Goal: Information Seeking & Learning: Learn about a topic

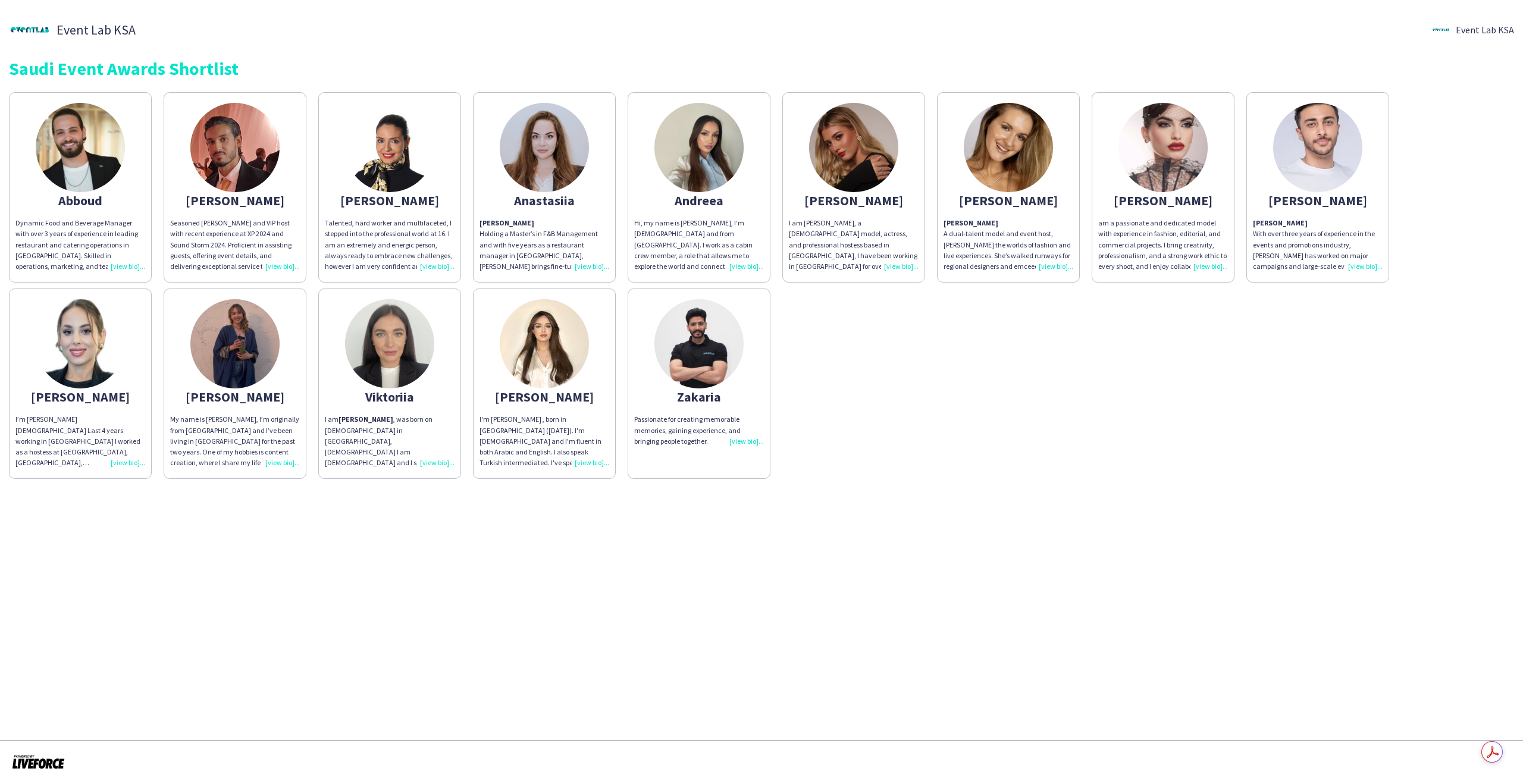
click at [1319, 185] on img at bounding box center [1318, 148] width 89 height 89
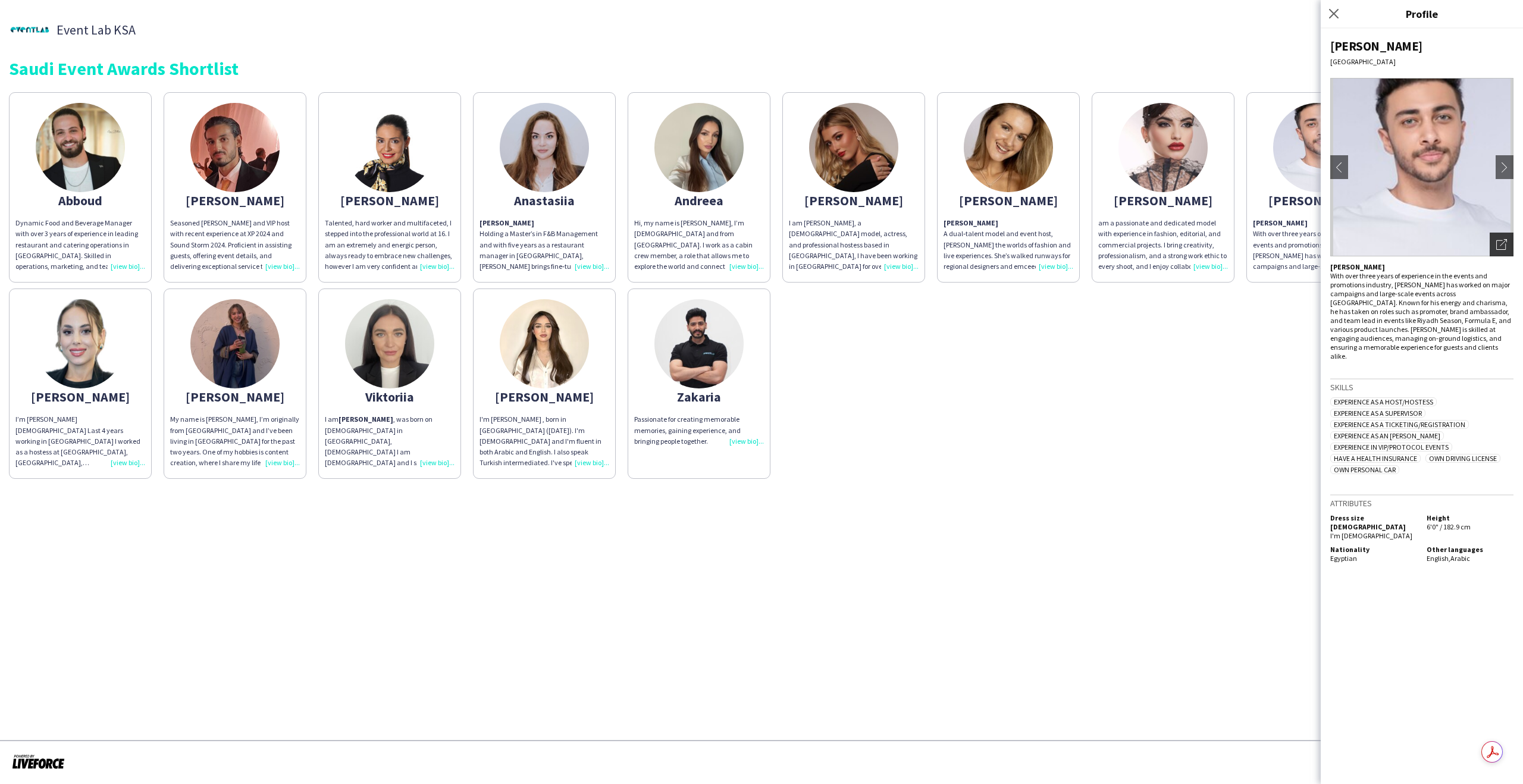
click at [1498, 236] on div "Open photos pop-in" at bounding box center [1502, 245] width 24 height 24
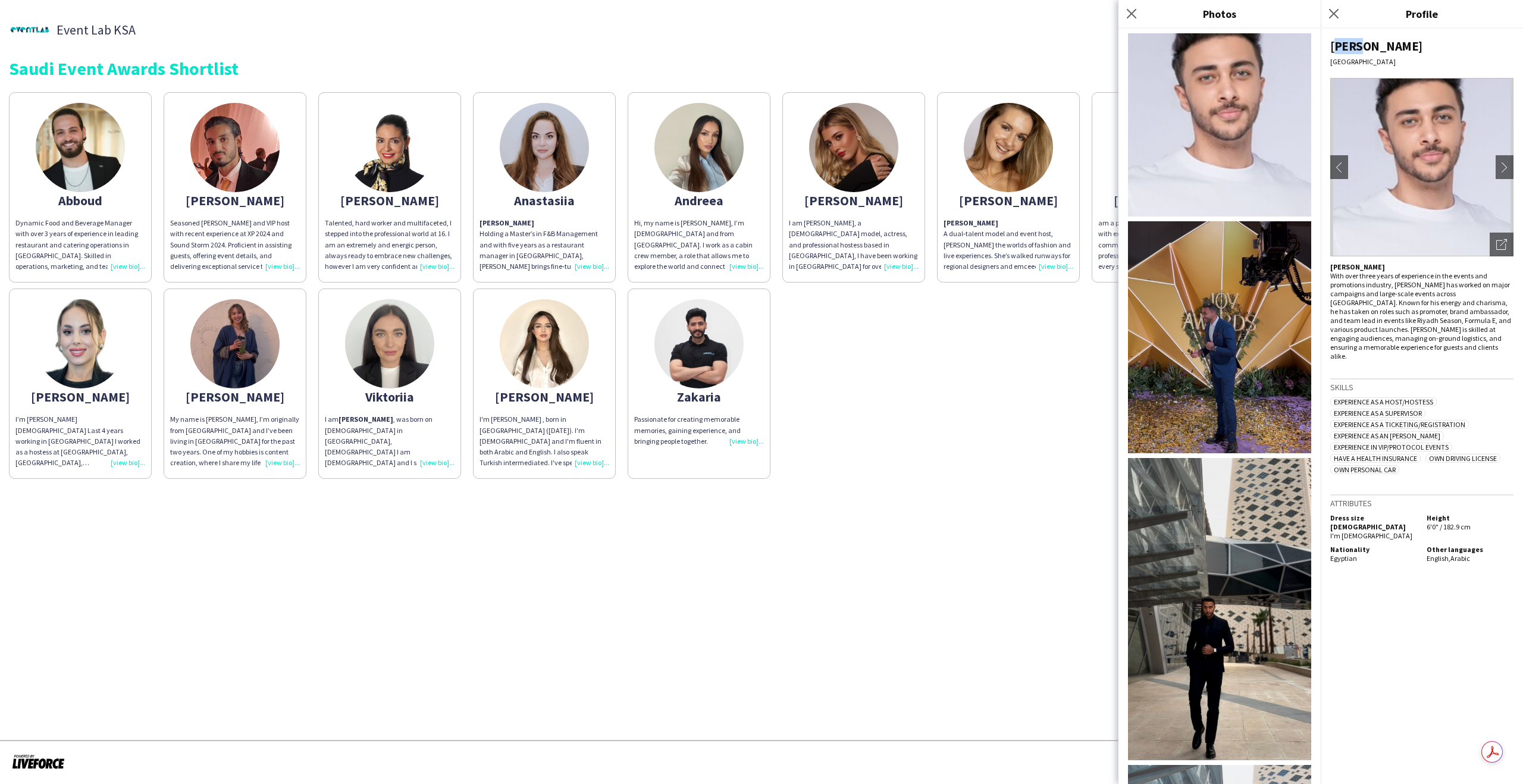
drag, startPoint x: 1355, startPoint y: 45, endPoint x: 1324, endPoint y: 47, distance: 31.1
click at [1324, 47] on div "Eyad Riyadh chevron-left chevron-right Open photos pop-in Eyad With over three …" at bounding box center [1422, 406] width 202 height 755
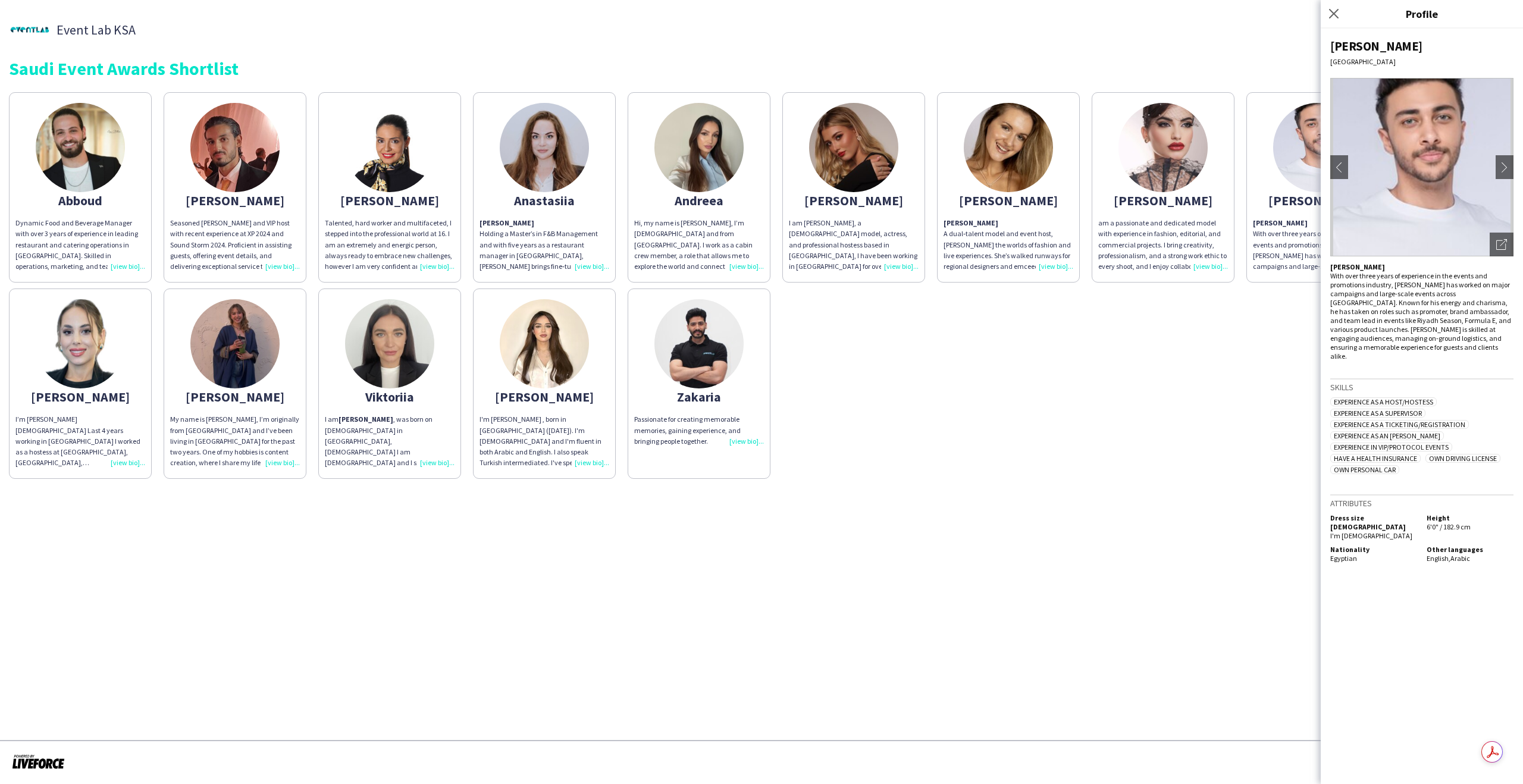
click at [237, 202] on div "[PERSON_NAME]" at bounding box center [235, 200] width 130 height 11
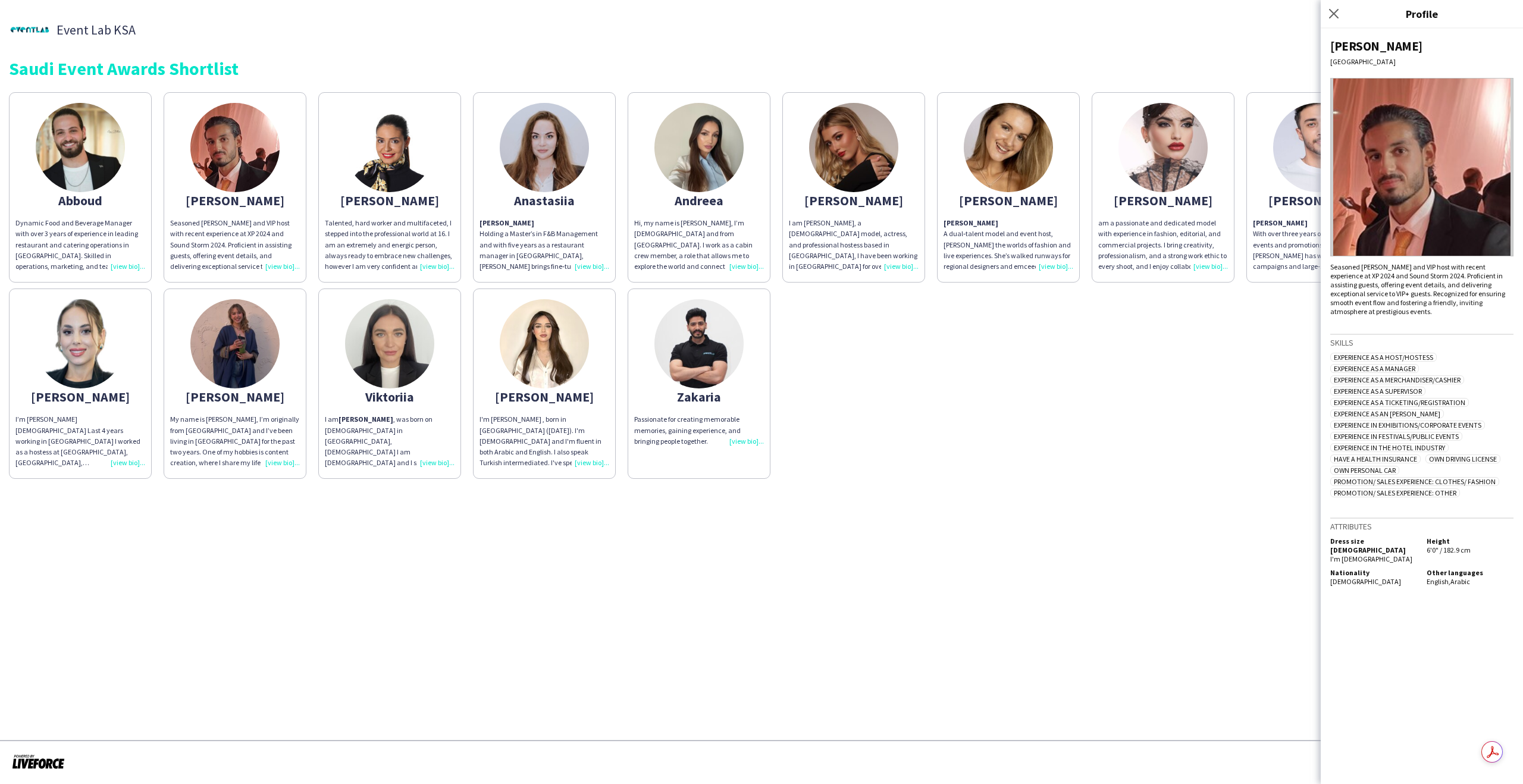
click at [73, 206] on div "Abboud" at bounding box center [80, 200] width 130 height 11
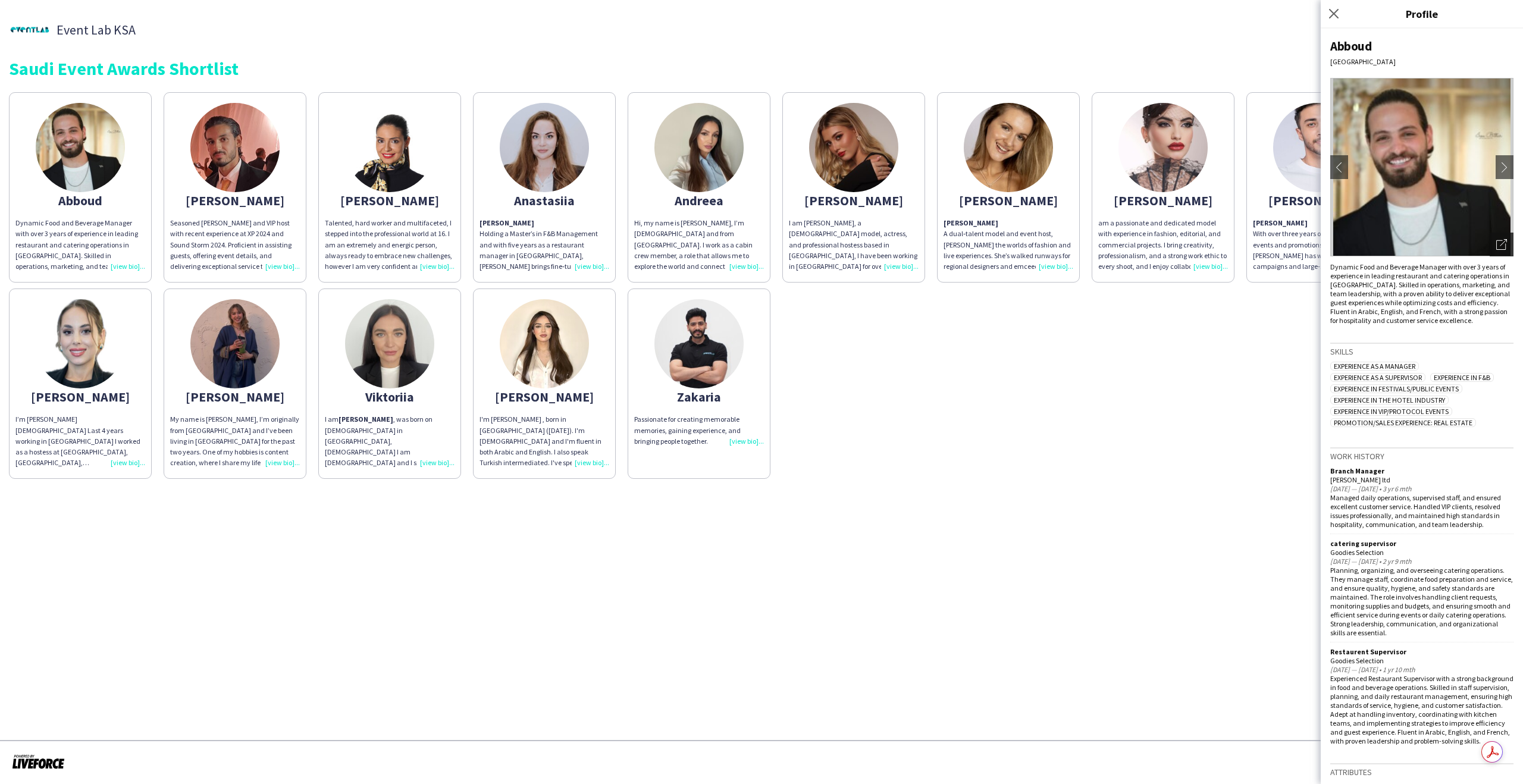
click at [1496, 242] on icon at bounding box center [1501, 245] width 9 height 9
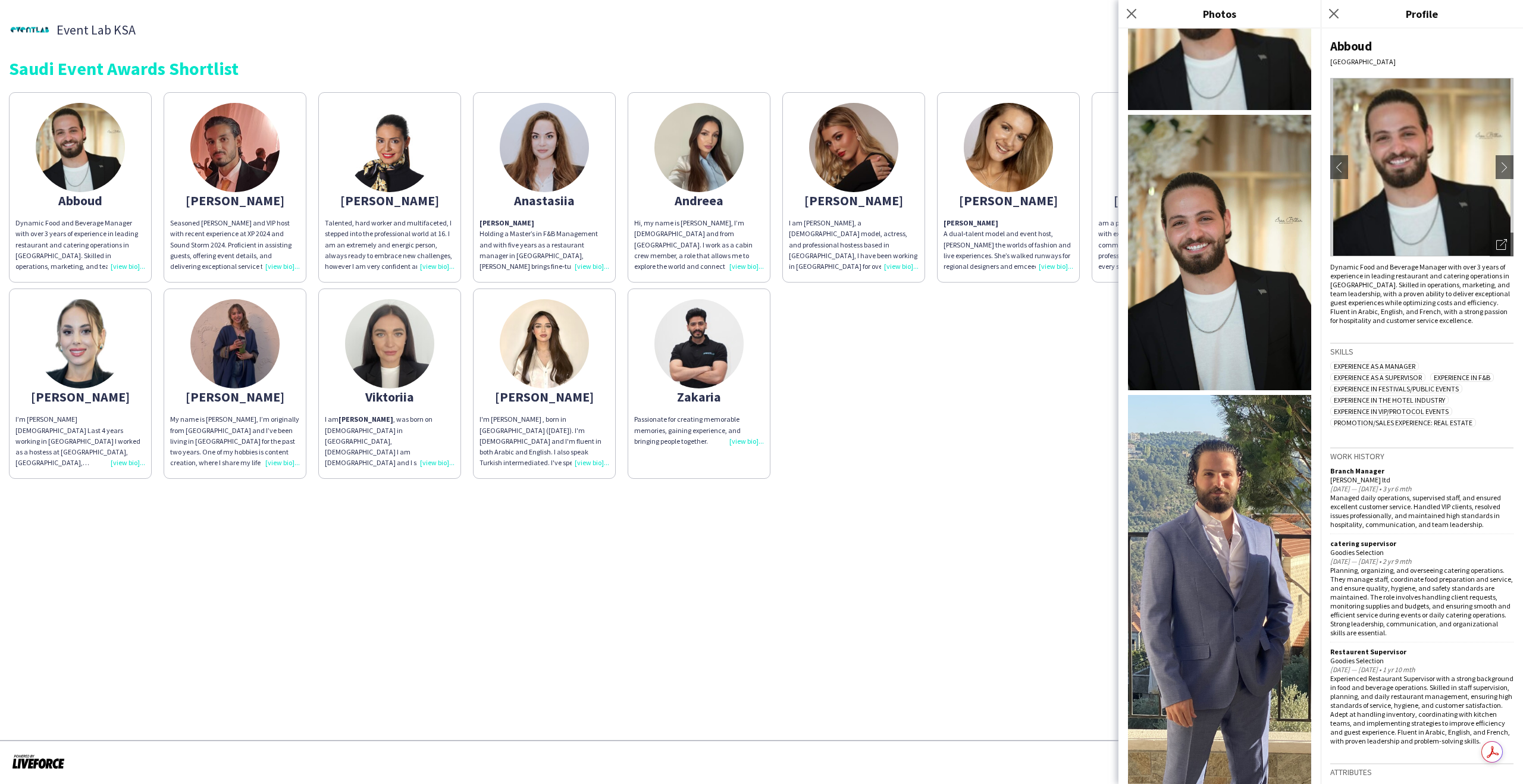
scroll to position [114, 0]
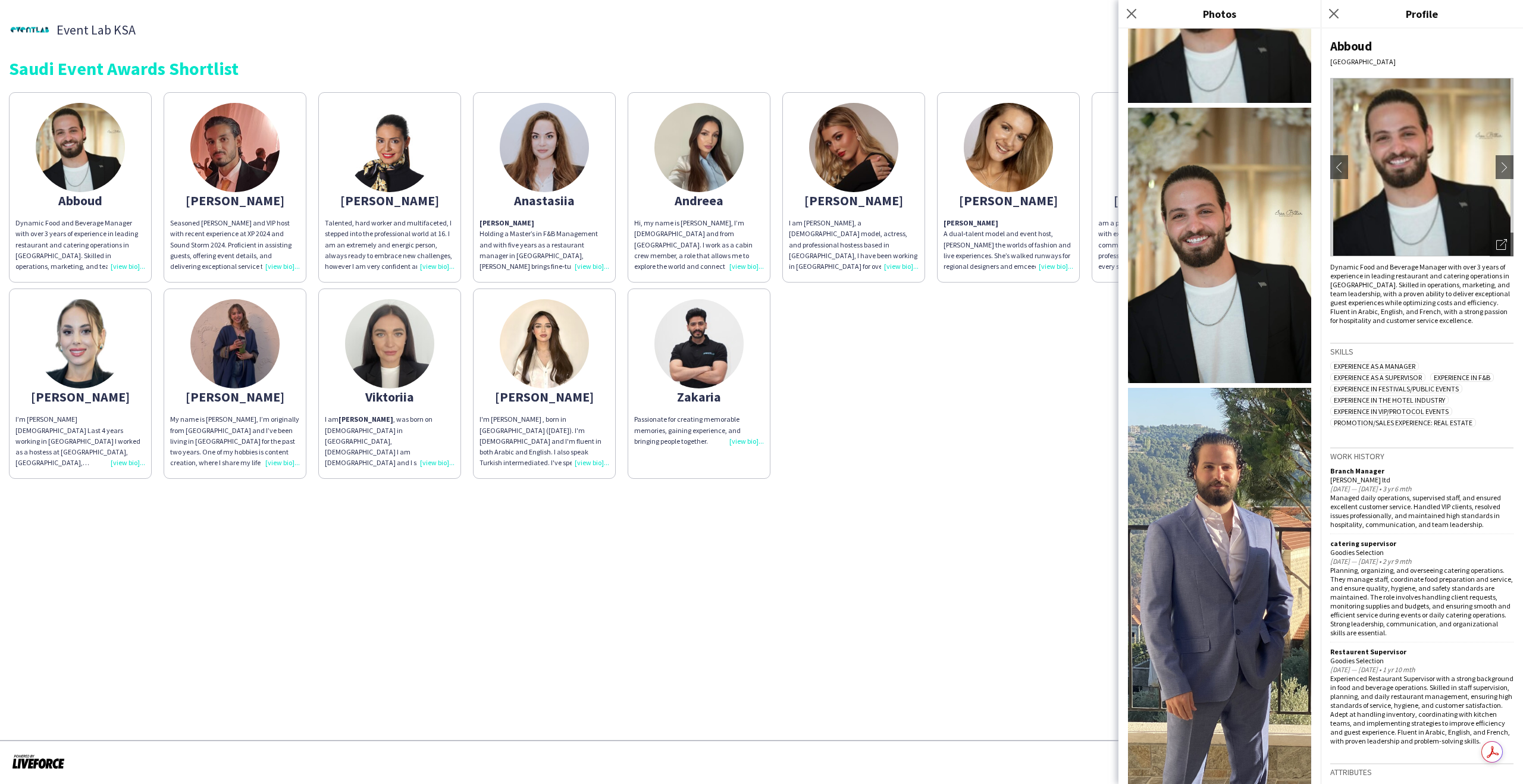
click at [712, 400] on div "Zakaria" at bounding box center [699, 397] width 130 height 11
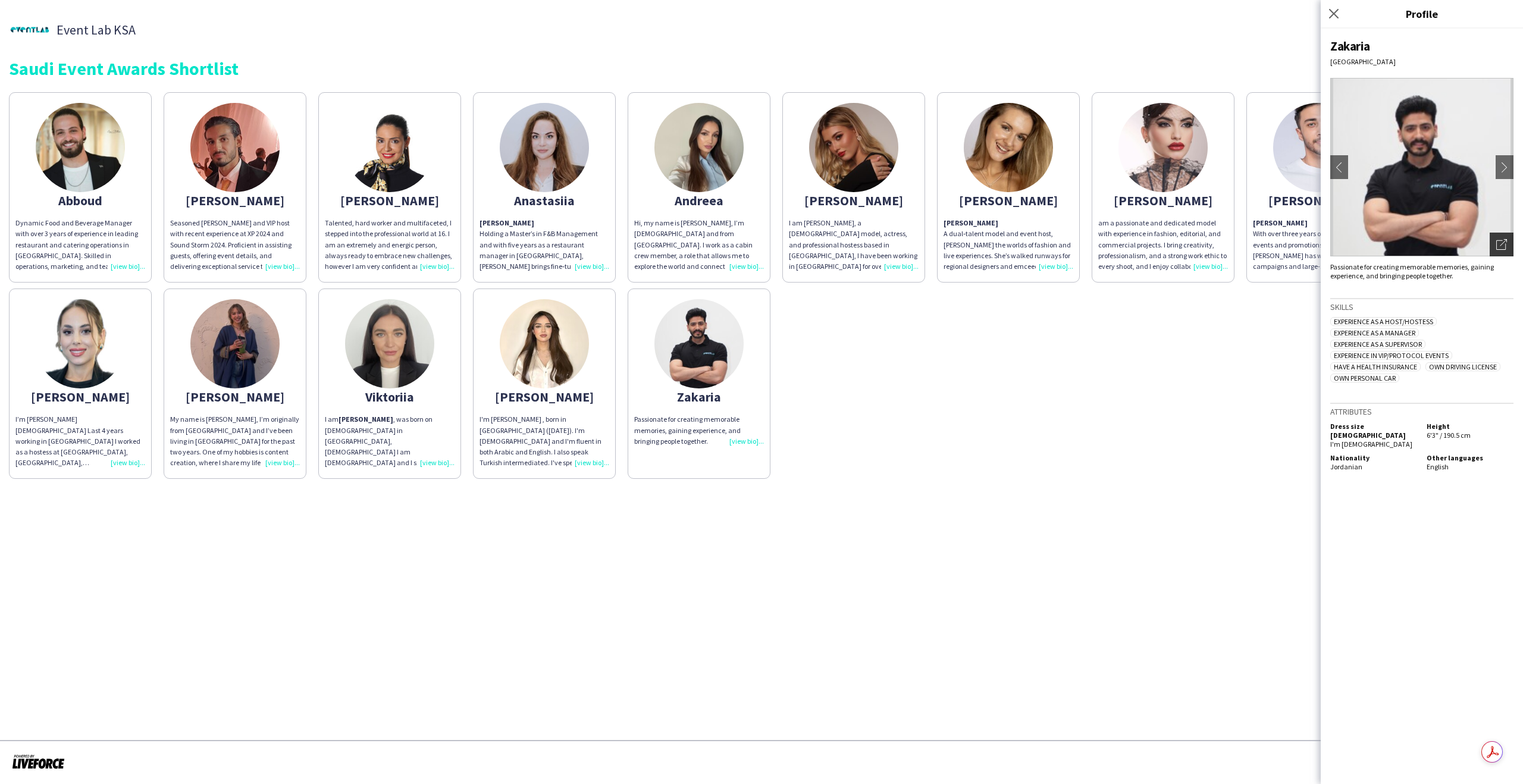
click at [1507, 245] on div "Open photos pop-in" at bounding box center [1502, 245] width 24 height 24
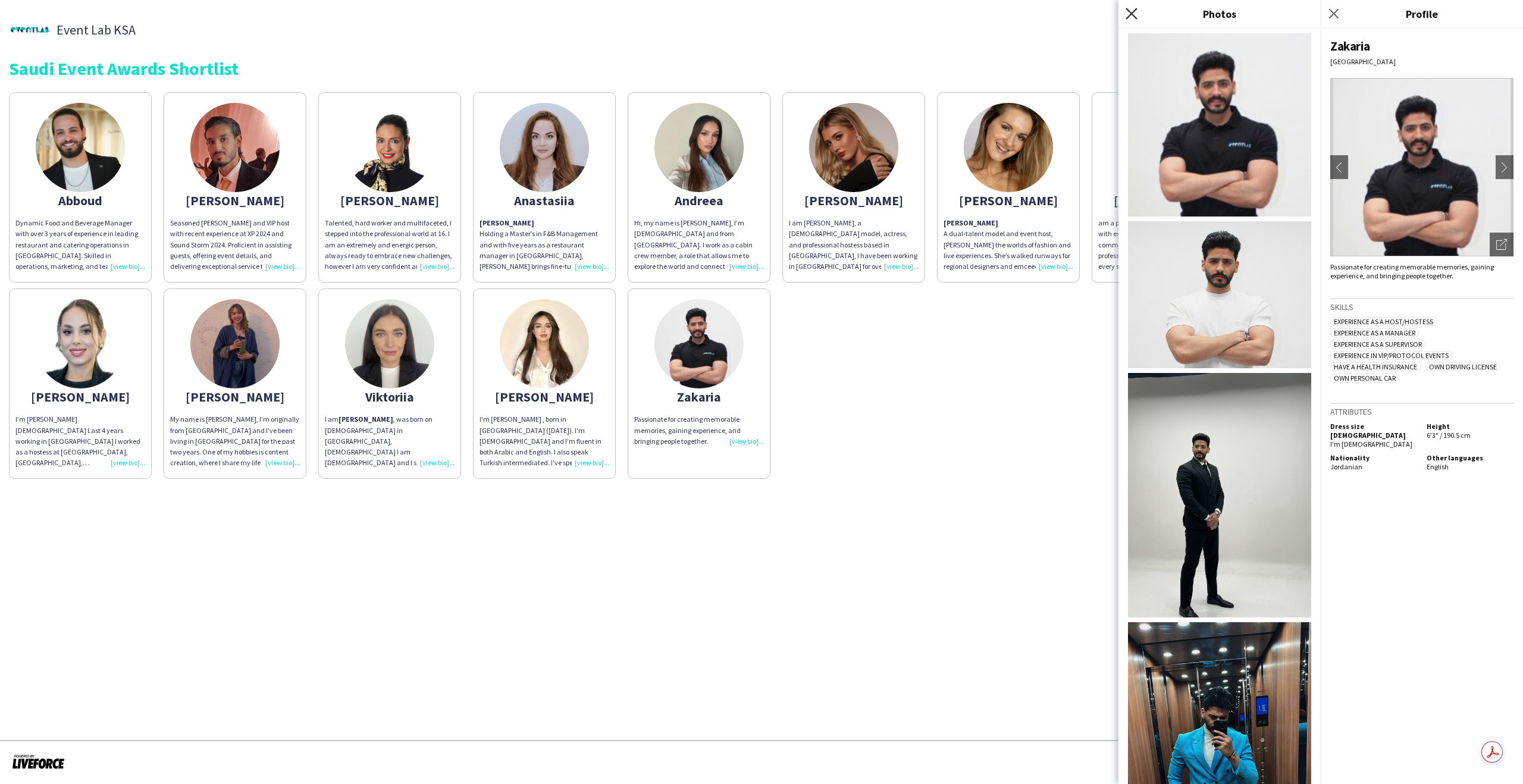
click at [1132, 18] on icon "Close pop-in" at bounding box center [1131, 13] width 11 height 11
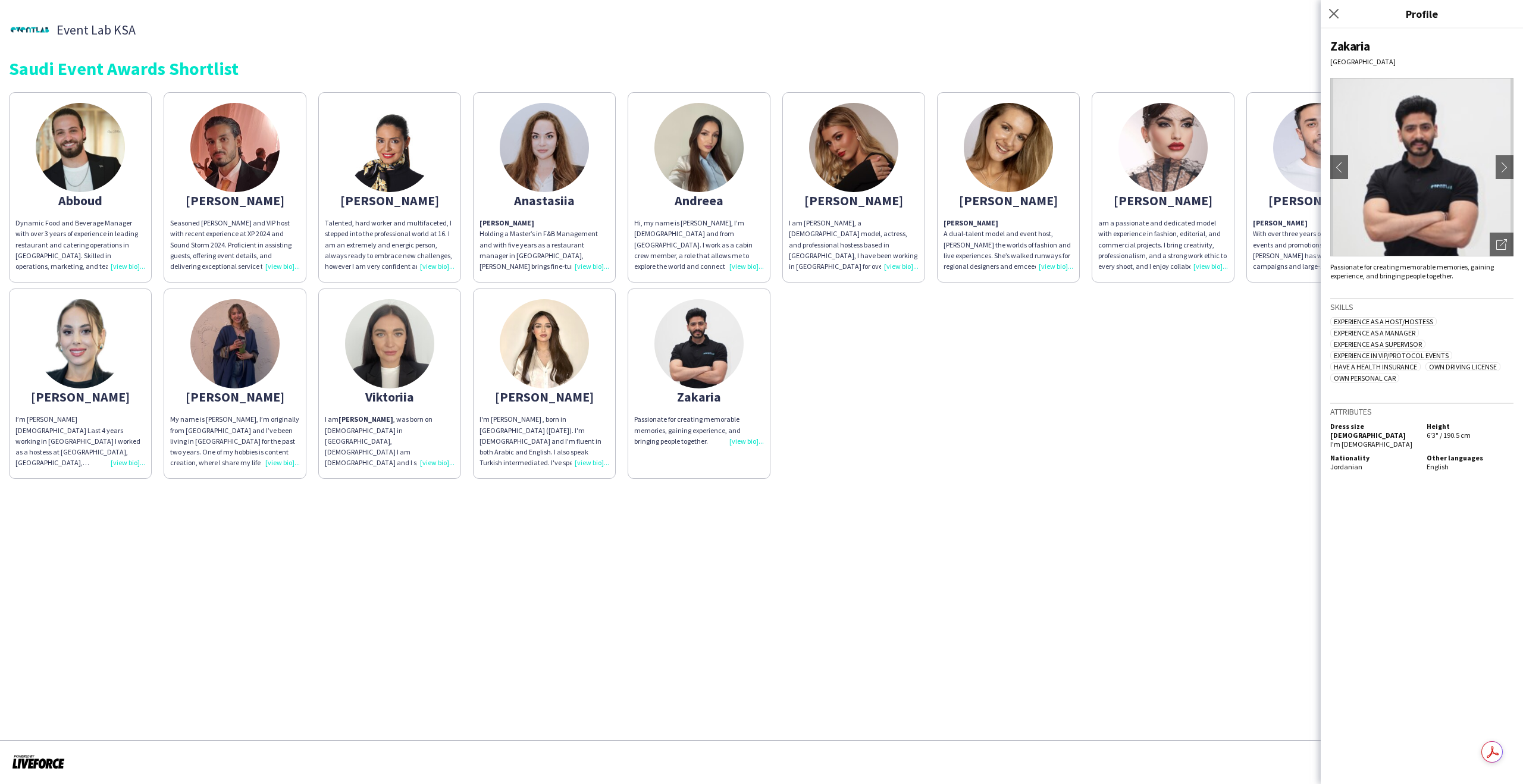
click at [1309, 228] on p "Eyad With over three years of experience in the events and promotions industry,…" at bounding box center [1317, 245] width 130 height 54
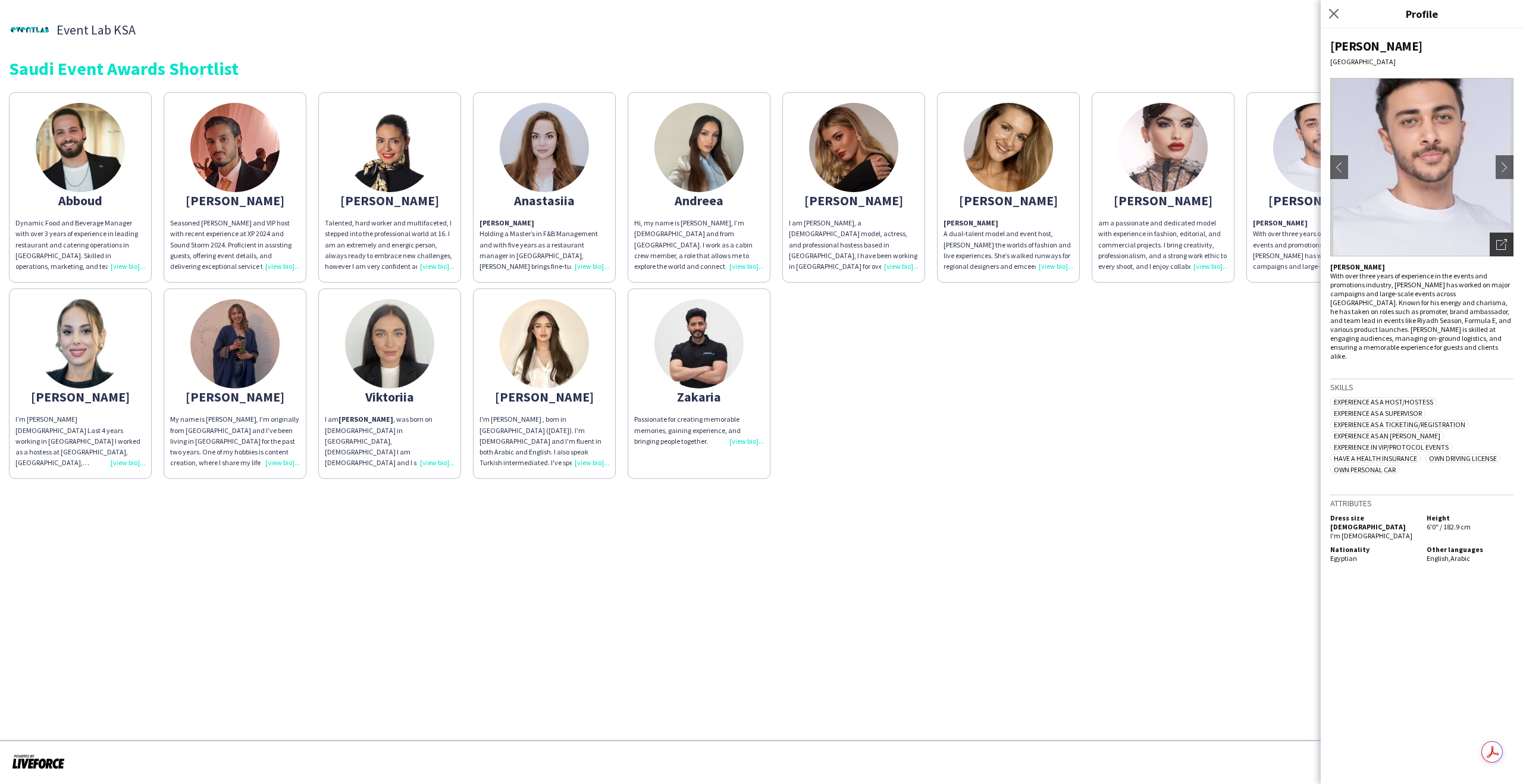
click at [1503, 237] on div "Open photos pop-in" at bounding box center [1502, 245] width 24 height 24
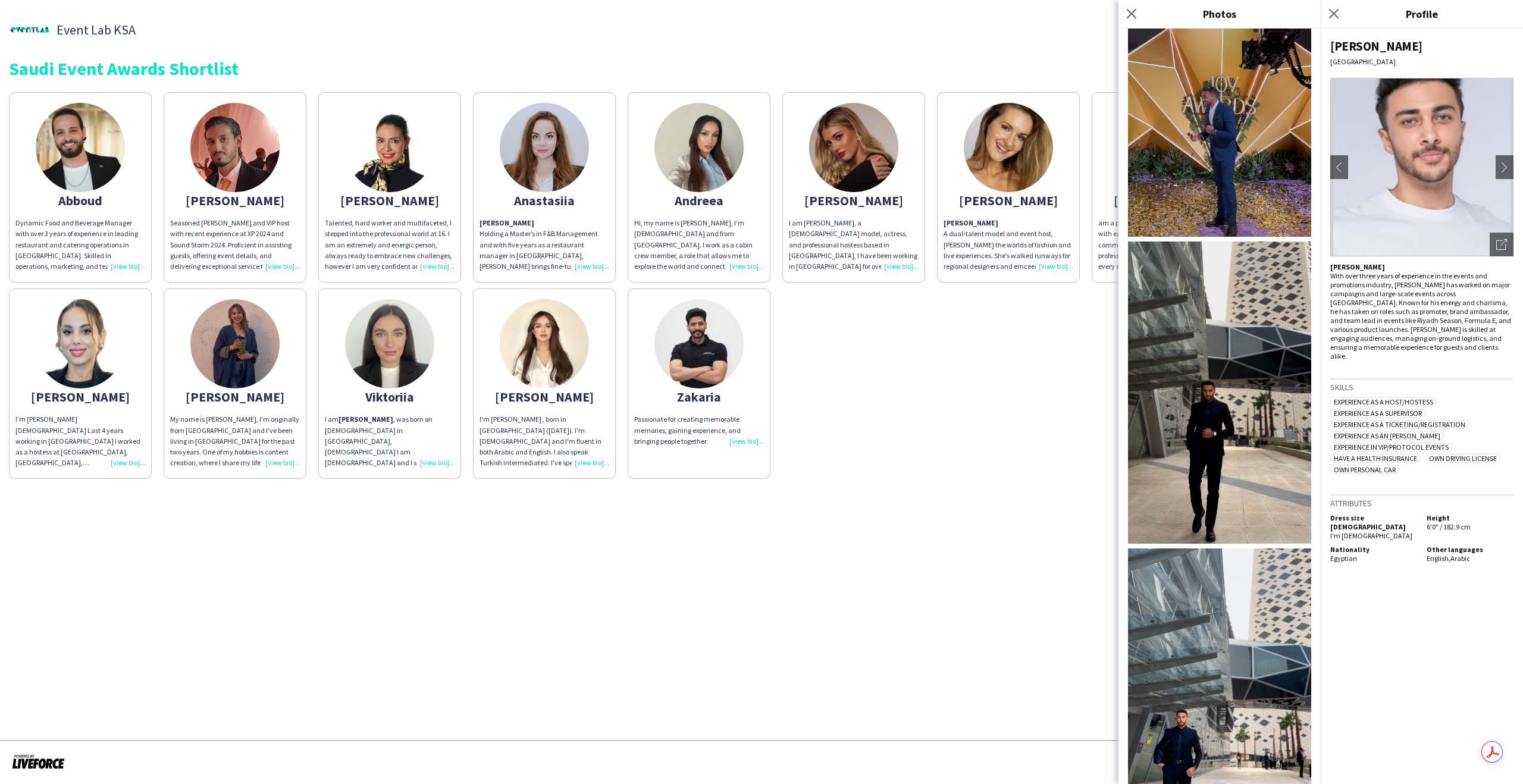
scroll to position [217, 0]
drag, startPoint x: 1471, startPoint y: 518, endPoint x: 1397, endPoint y: 518, distance: 74.0
click at [1397, 518] on div "Dress size FEMALE I'm male Height 6'0" / 182.9 cm" at bounding box center [1422, 528] width 183 height 29
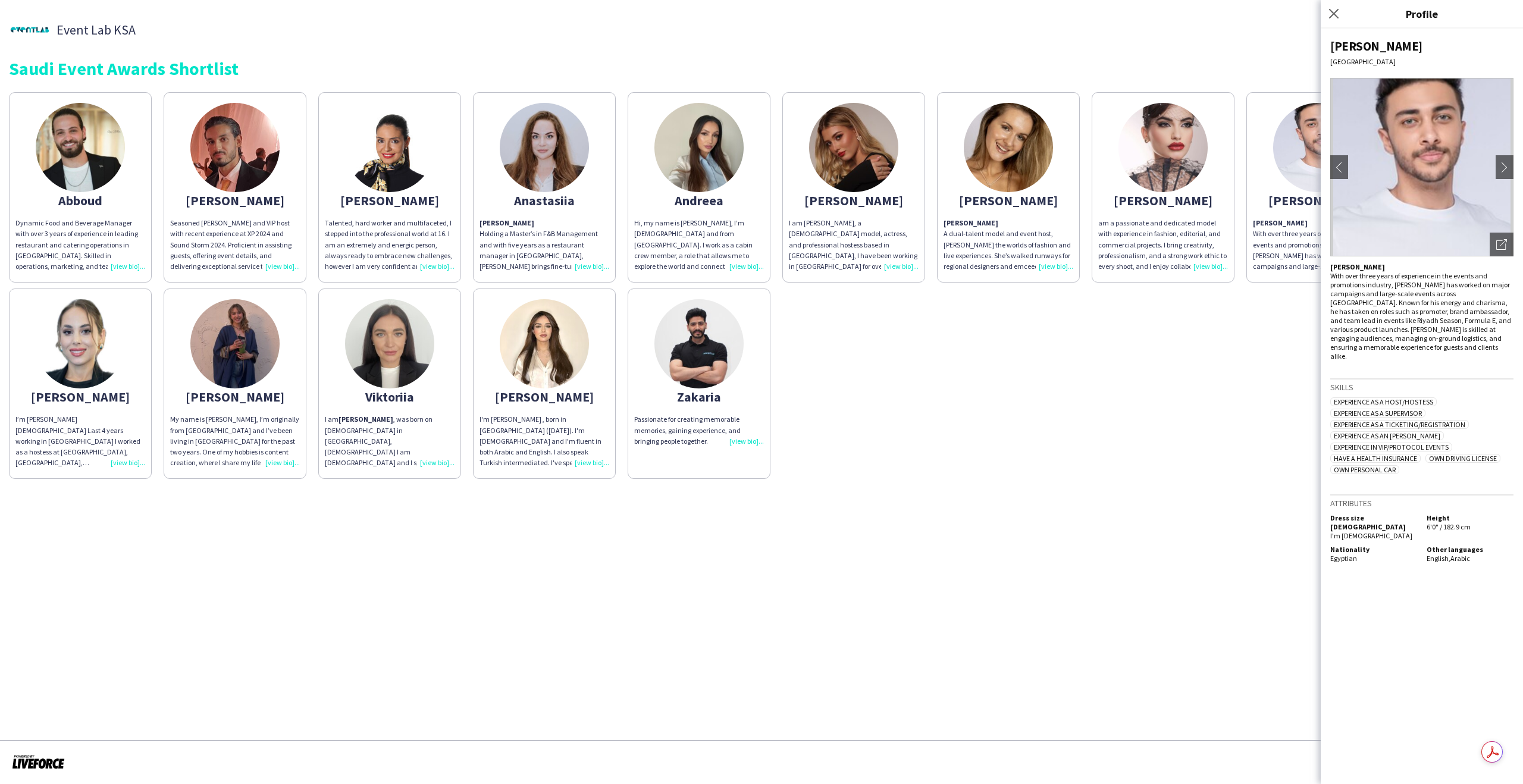
drag, startPoint x: 1429, startPoint y: 508, endPoint x: 1482, endPoint y: 520, distance: 54.3
click at [1482, 520] on div "Height 6'0" / 182.9 cm" at bounding box center [1468, 526] width 92 height 27
click at [1333, 12] on icon at bounding box center [1334, 13] width 11 height 11
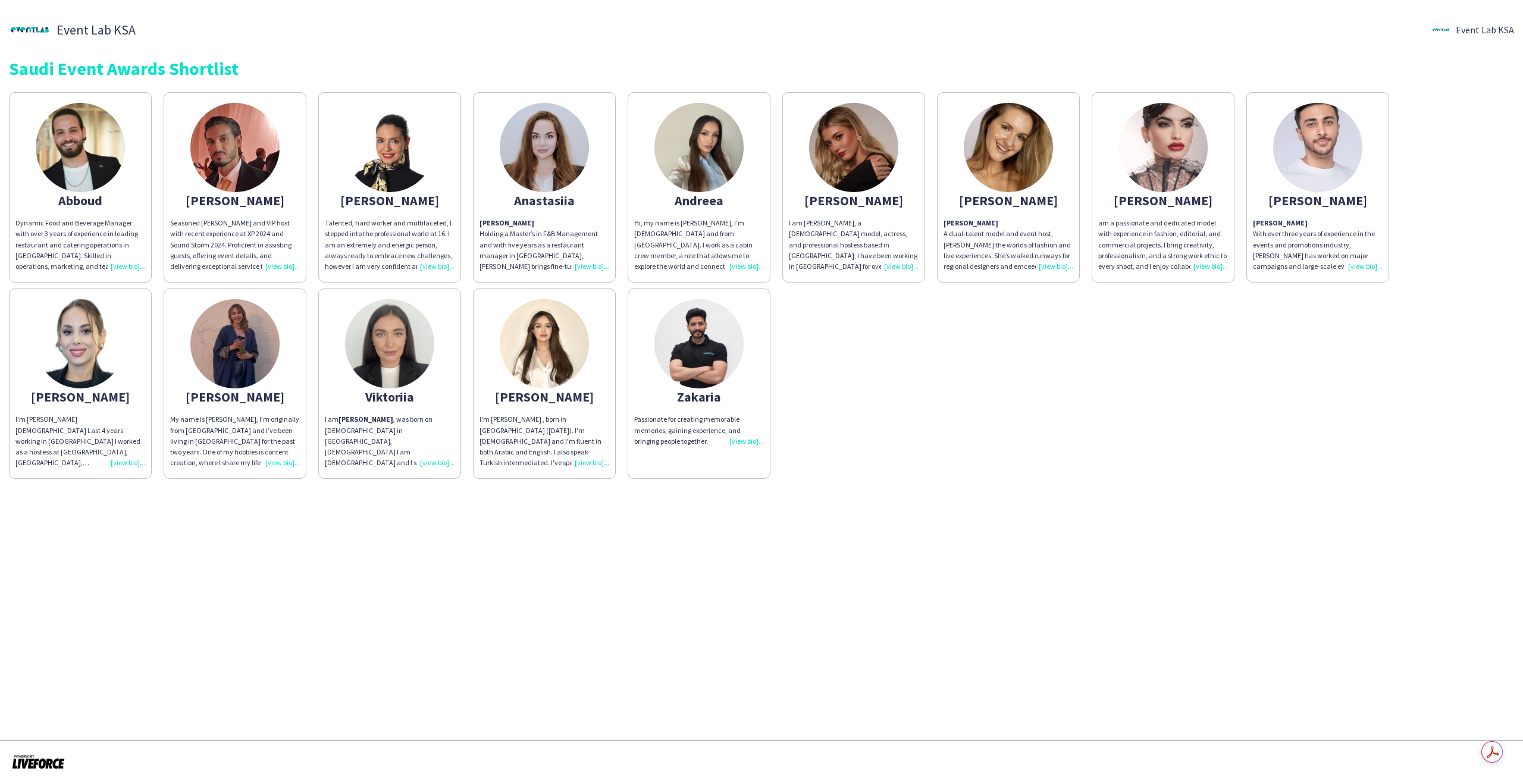
click at [1213, 272] on div "am a passionate and dedicated model with experience in fashion, editorial, and …" at bounding box center [1163, 245] width 130 height 54
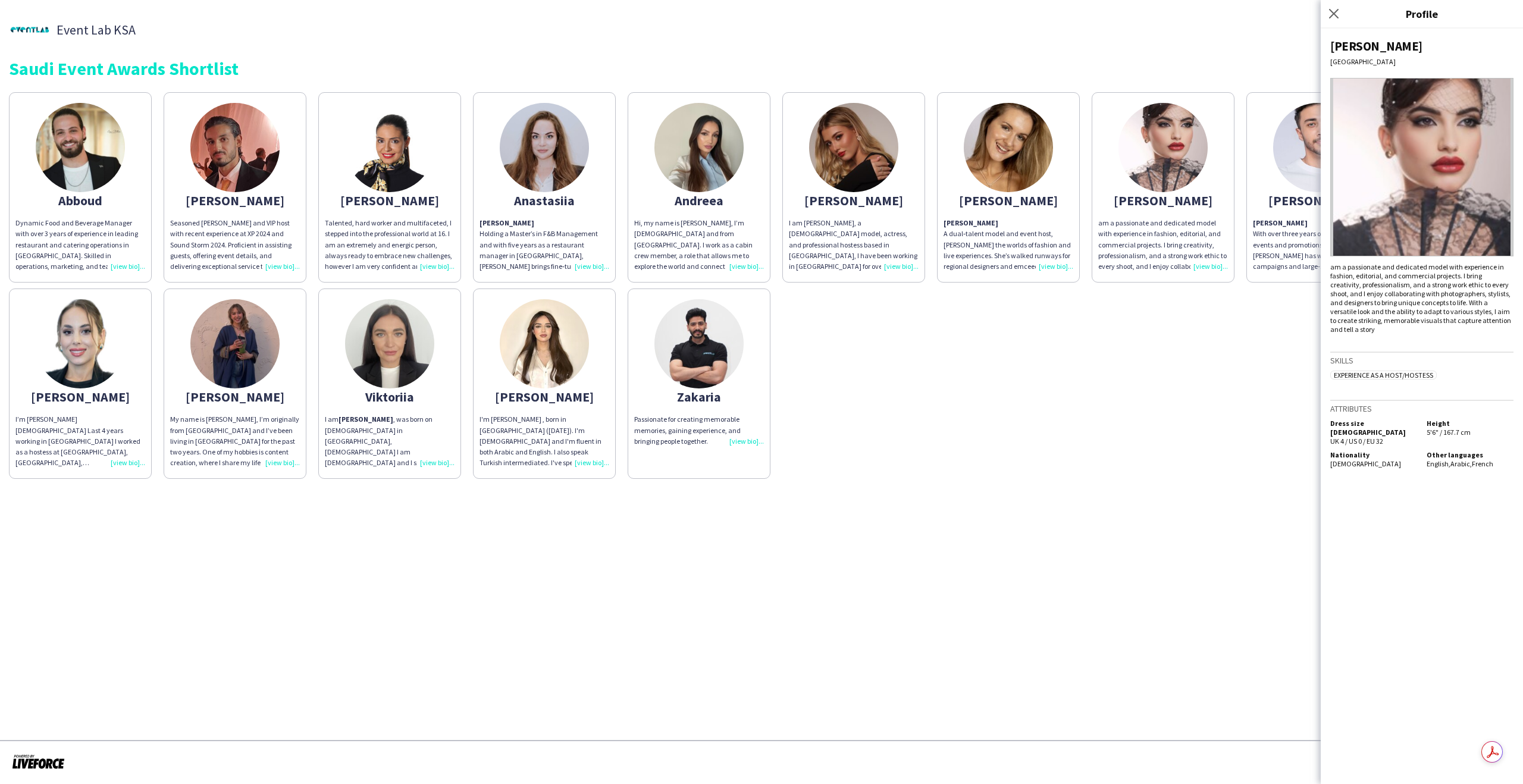
click at [903, 325] on div "Abboud Dynamic Food and Beverage Manager with over 3 years of experience in lea…" at bounding box center [761, 282] width 1506 height 393
